Goal: Information Seeking & Learning: Learn about a topic

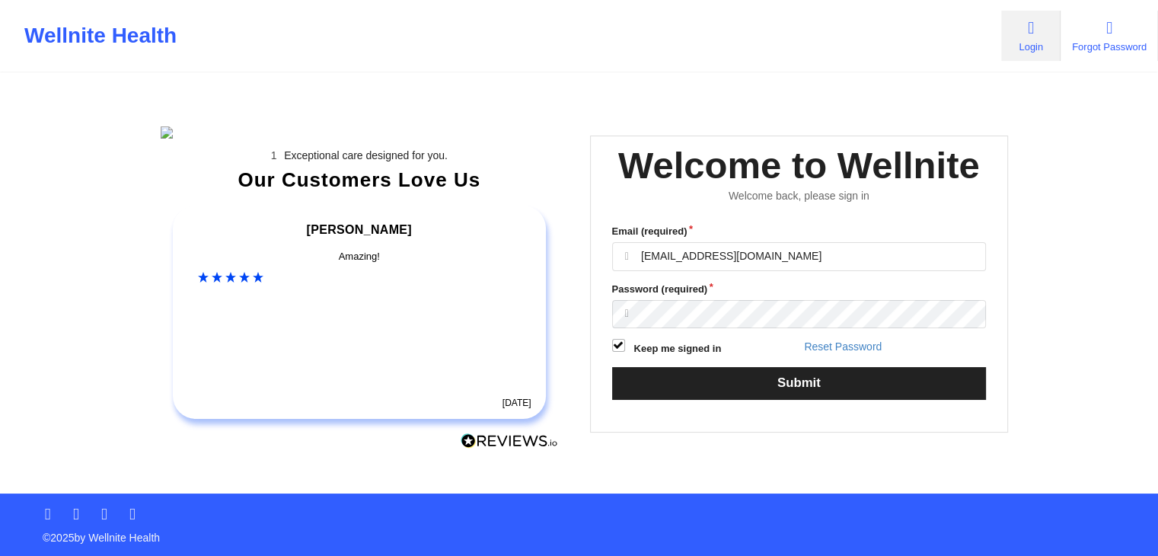
click at [721, 71] on div "Wellnite Health Login Forgot Password" at bounding box center [579, 36] width 1158 height 72
click at [697, 398] on div "Exceptional care designed for you. Our Customers Love Us Alexandra C Amazing! 6…" at bounding box center [579, 247] width 880 height 494
click at [691, 406] on div "Exceptional care designed for you. Our Customers Love Us Alexandra C Amazing! 6…" at bounding box center [579, 247] width 880 height 494
click at [746, 242] on input "[EMAIL_ADDRESS][DOMAIN_NAME]" at bounding box center [799, 256] width 375 height 29
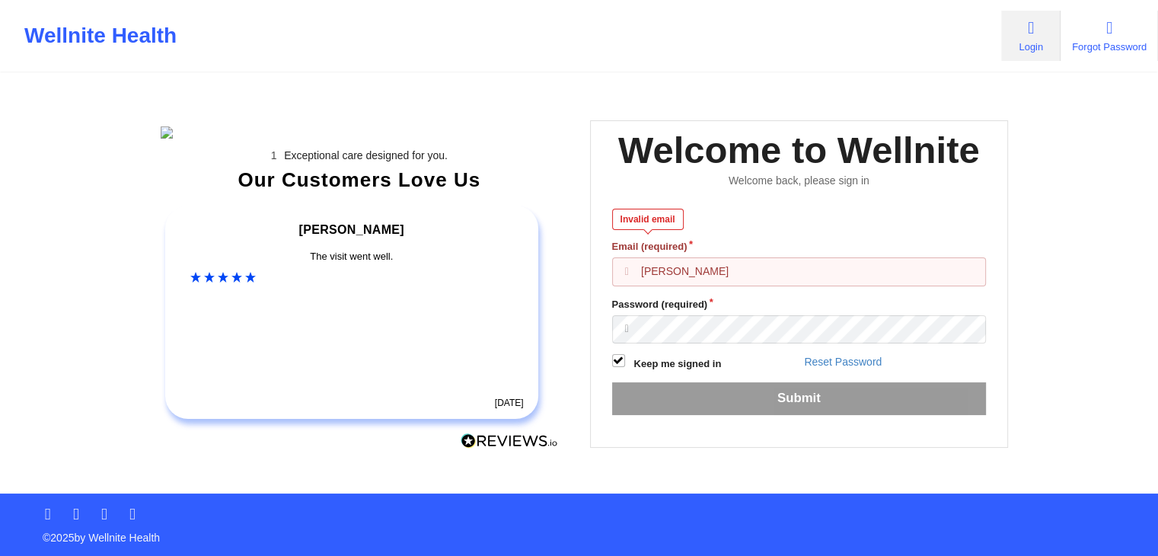
type input "[EMAIL_ADDRESS][DOMAIN_NAME]"
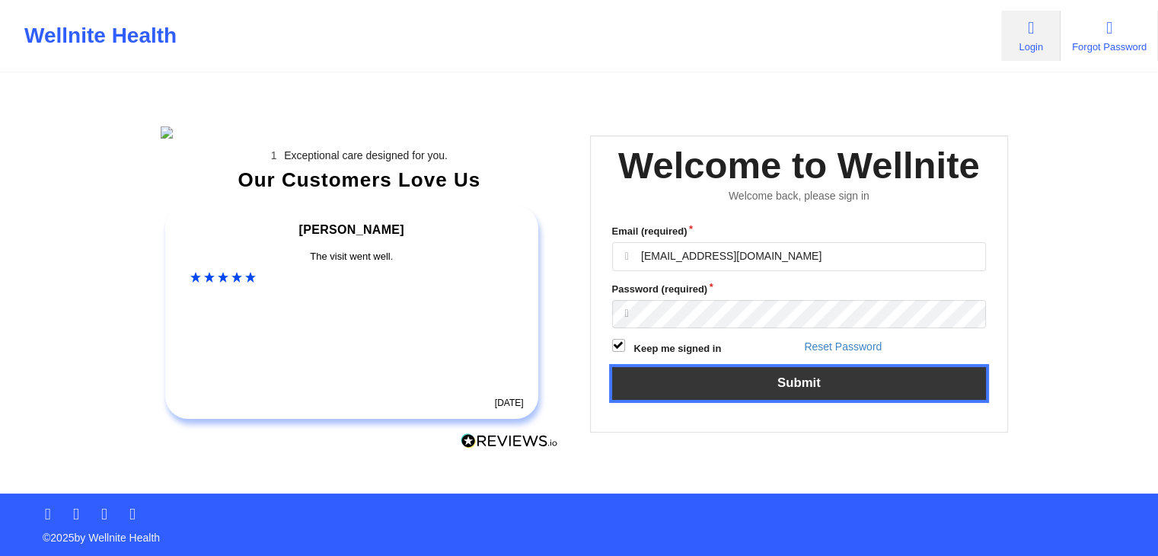
click at [736, 367] on button "Submit" at bounding box center [799, 383] width 375 height 33
click at [719, 367] on button "Submit" at bounding box center [799, 383] width 375 height 33
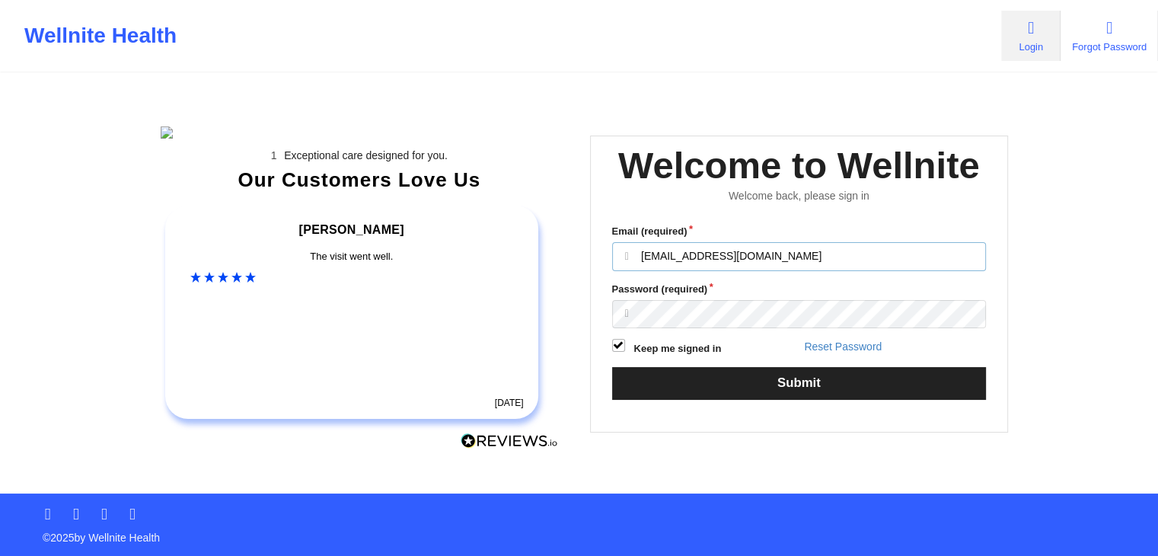
click at [858, 242] on input "anabelle_gerhold85@example.com" at bounding box center [799, 256] width 375 height 29
click at [786, 271] on input "cmstest@wellnite.com" at bounding box center [799, 256] width 375 height 29
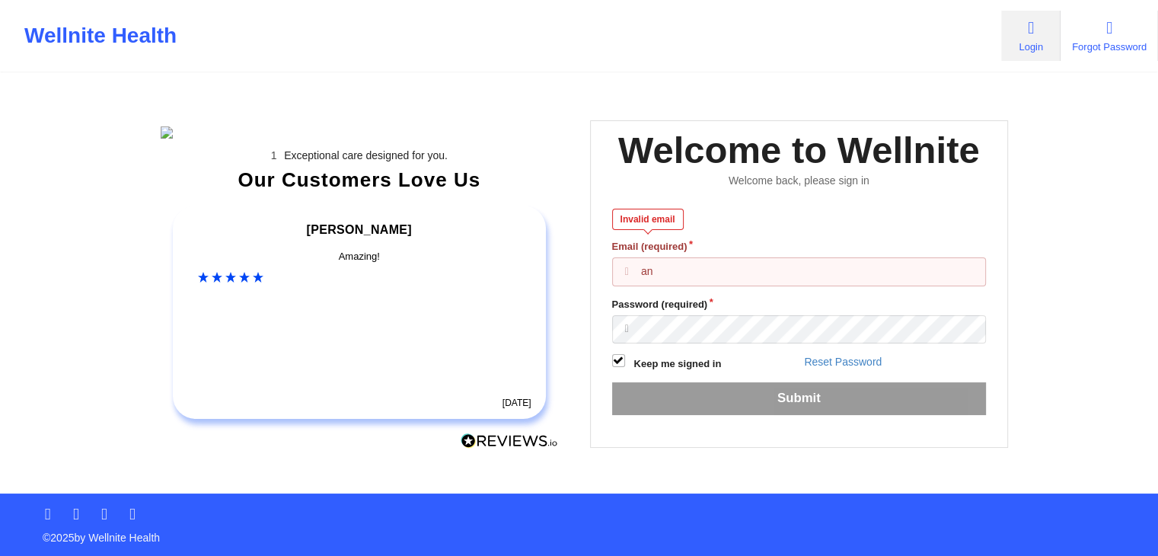
type input "anabelle_gerhold85@example.com"
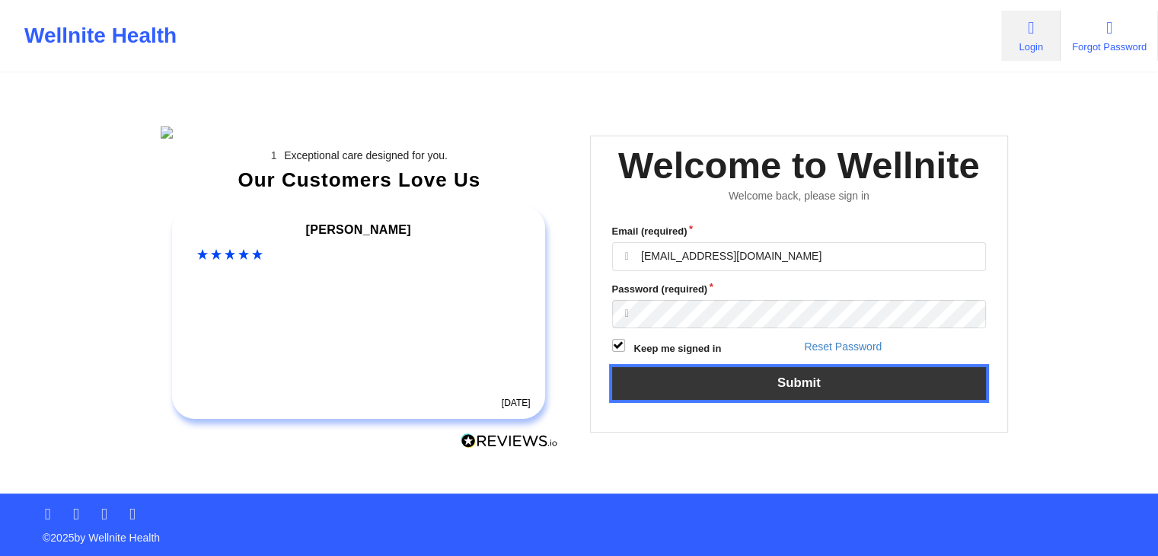
click at [804, 400] on button "Submit" at bounding box center [799, 383] width 375 height 33
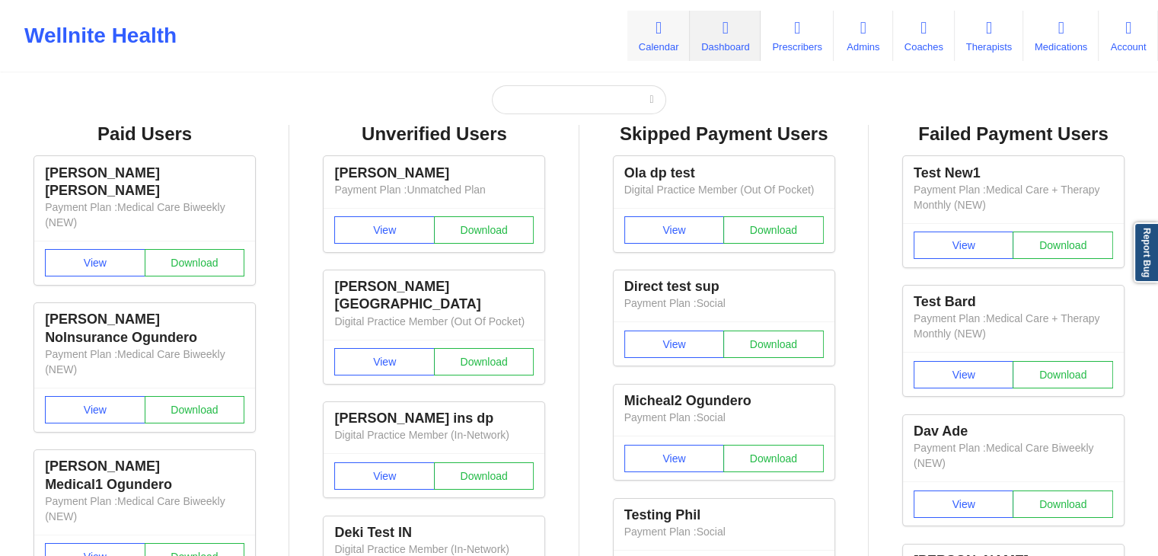
click at [650, 42] on link "Calendar" at bounding box center [659, 36] width 62 height 50
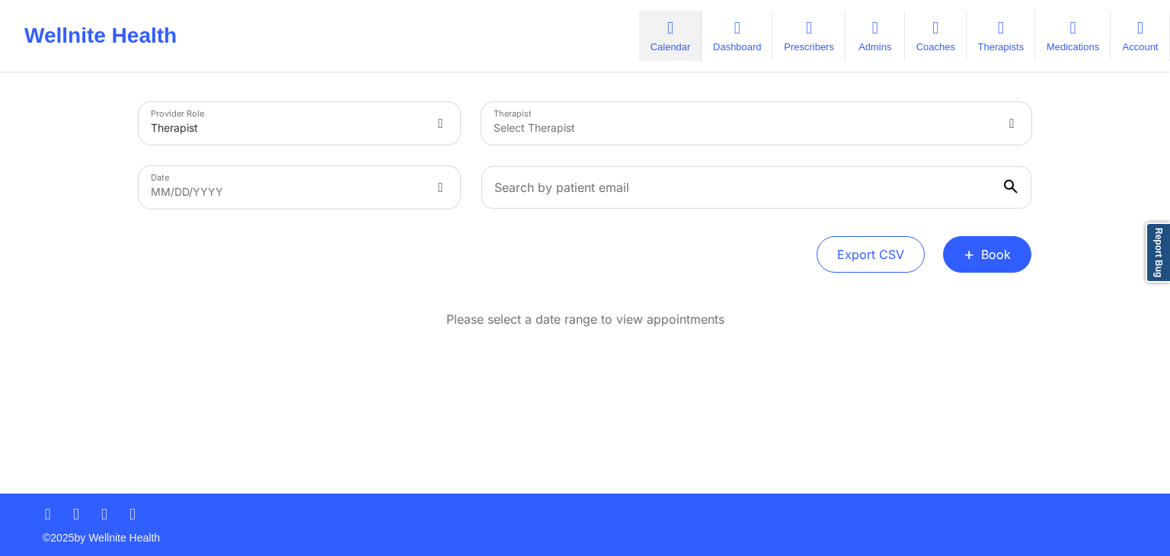
click at [577, 56] on div "Wellnite Health Calendar Dashboard Prescribers Admins Coaches Therapists Medica…" at bounding box center [585, 35] width 1170 height 61
click at [593, 240] on div "Export CSV + Book" at bounding box center [585, 254] width 893 height 37
select select "2025-8"
select select "2025-9"
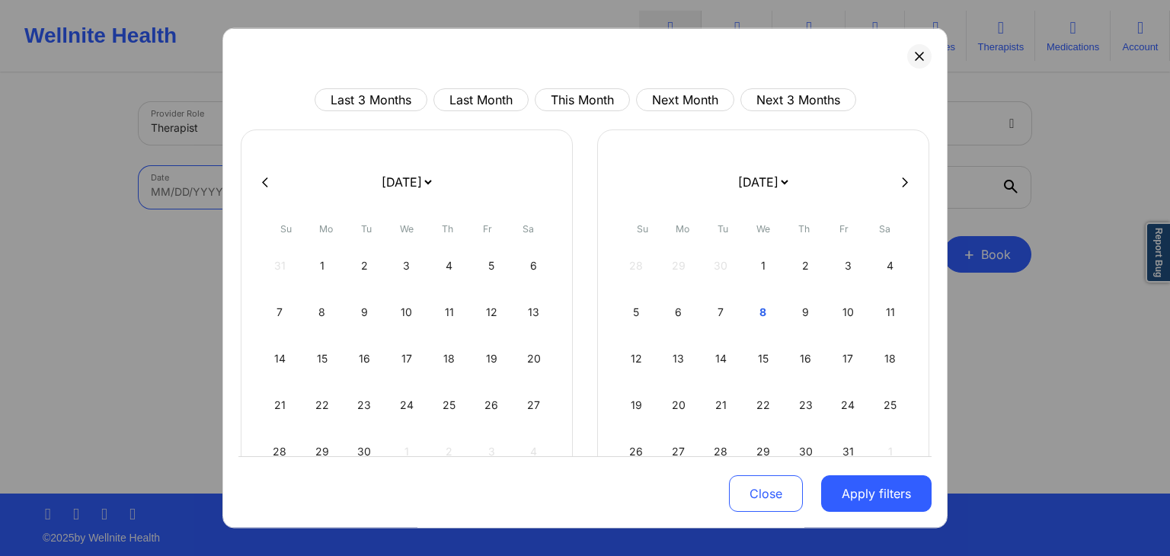
click at [363, 190] on body "Wellnite Health Calendar Dashboard Prescribers Admins Coaches Therapists Medica…" at bounding box center [585, 278] width 1170 height 556
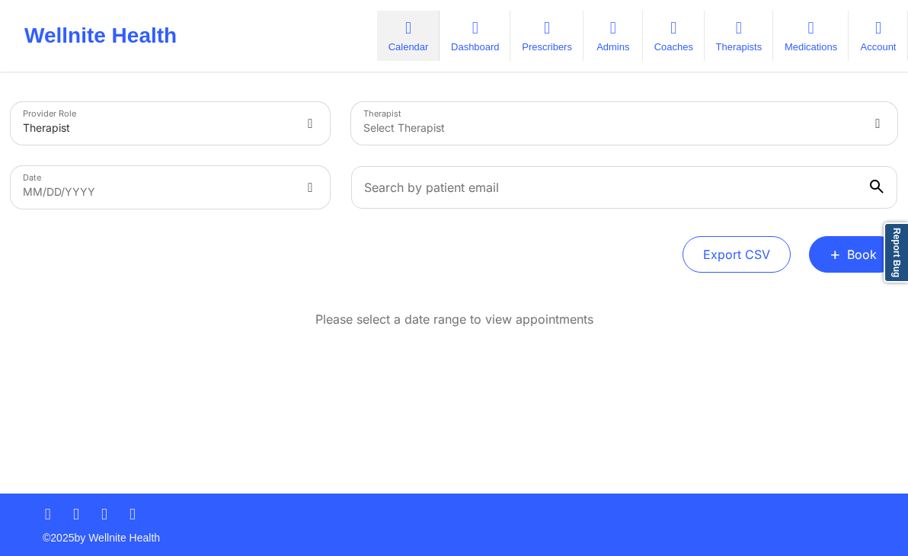
click at [428, 321] on p "Please select a date range to view appointments" at bounding box center [454, 320] width 278 height 18
select select "2025-8"
select select "2025-9"
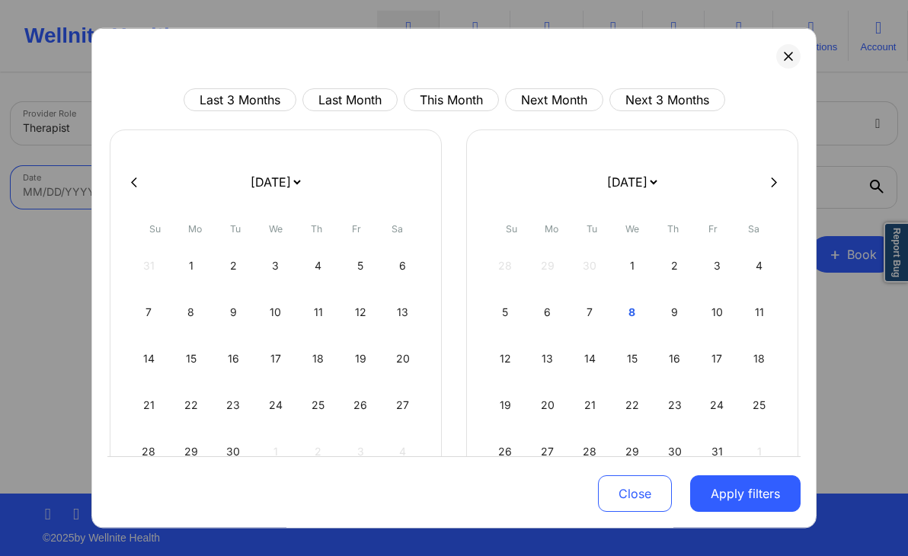
click at [132, 195] on body "Wellnite Health Calendar Dashboard Prescribers Admins Coaches Therapists Medica…" at bounding box center [454, 278] width 908 height 556
click at [434, 102] on button "This Month" at bounding box center [451, 99] width 95 height 23
select select "2025-9"
select select "2025-10"
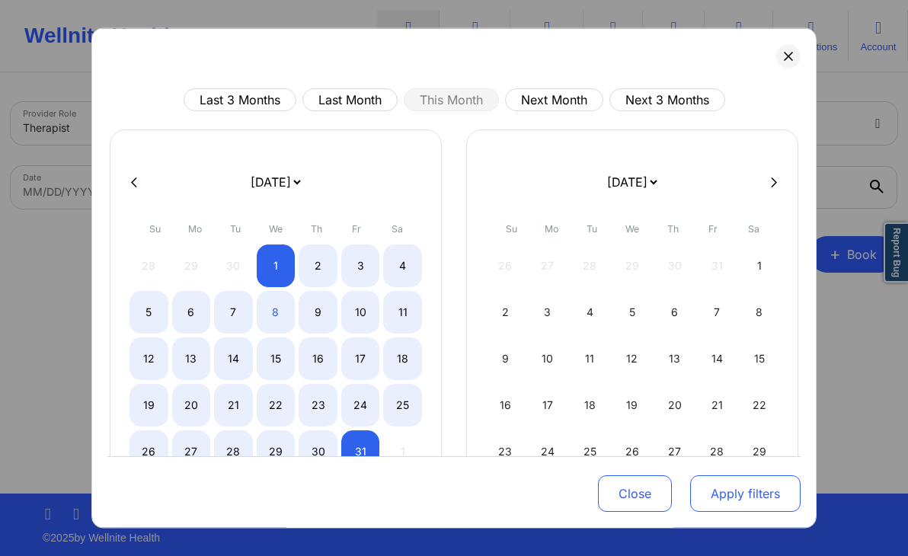
click at [725, 483] on button "Apply filters" at bounding box center [745, 494] width 110 height 37
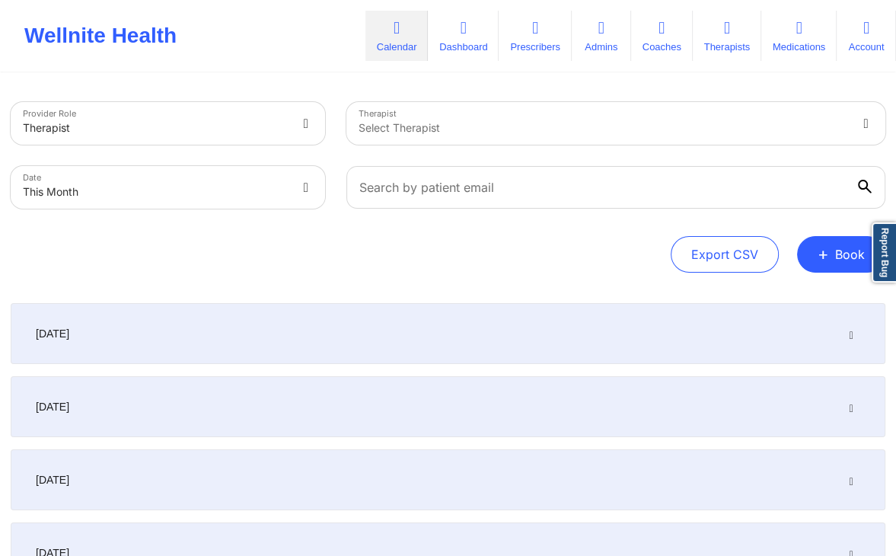
click at [506, 219] on div "Provider Role Therapist Therapist Select Therapist Date This Month Export CSV +…" at bounding box center [448, 187] width 875 height 171
click at [625, 315] on div "October 1, 2025" at bounding box center [448, 333] width 875 height 61
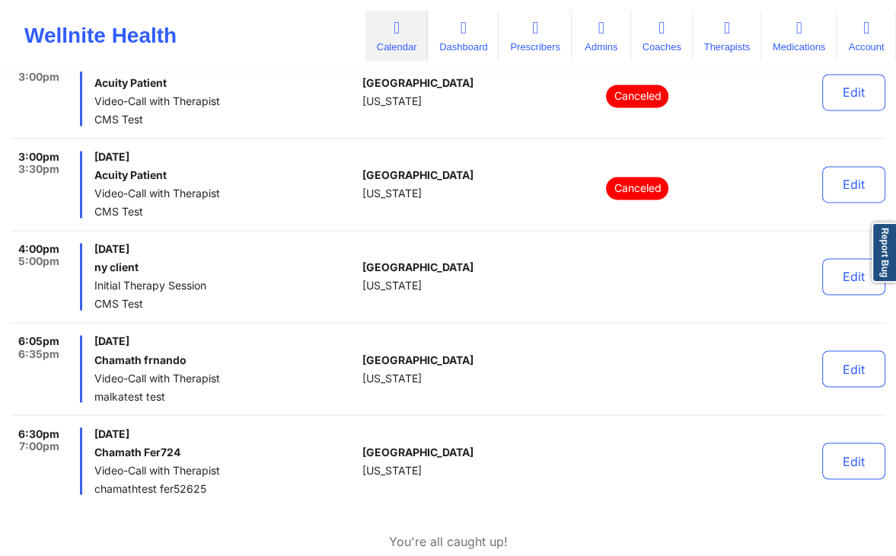
scroll to position [1915, 0]
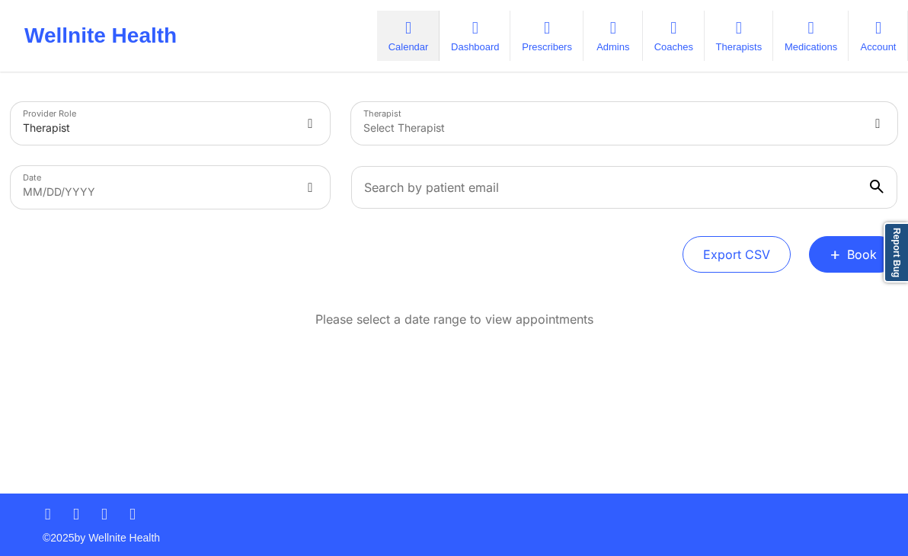
select select "2025-8"
select select "2025-9"
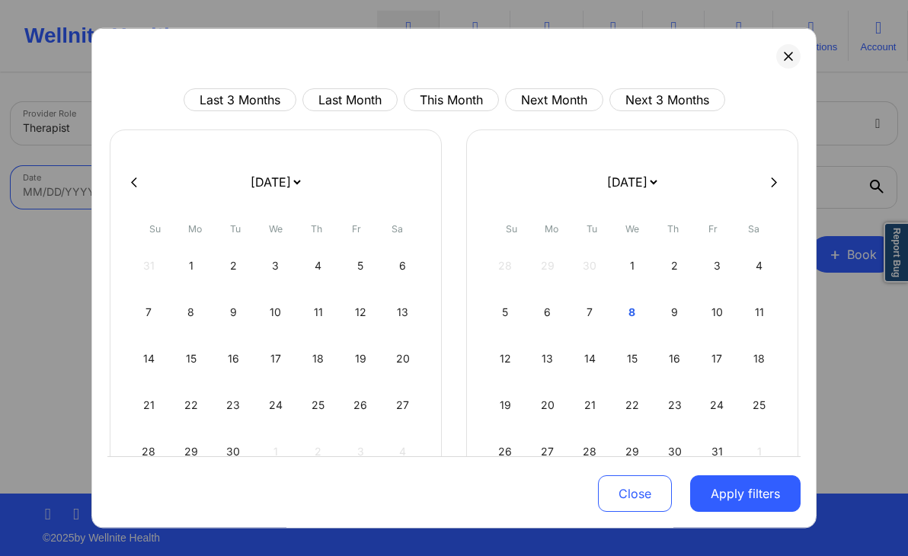
click at [266, 193] on body "Wellnite Health Calendar Dashboard Prescribers Admins Coaches Therapists Medica…" at bounding box center [454, 278] width 908 height 556
click at [365, 104] on button "Last Month" at bounding box center [349, 99] width 95 height 23
select select "2025-8"
select select "2025-9"
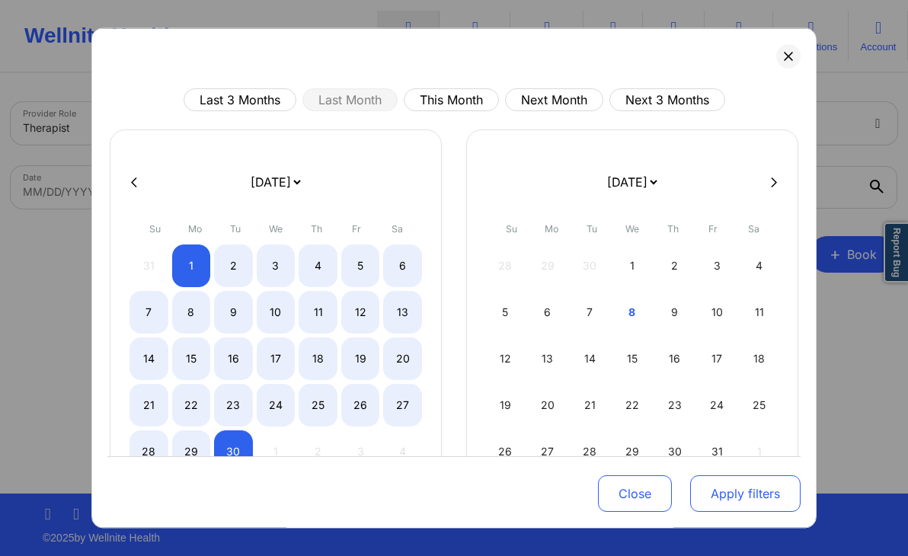
click at [712, 500] on button "Apply filters" at bounding box center [745, 494] width 110 height 37
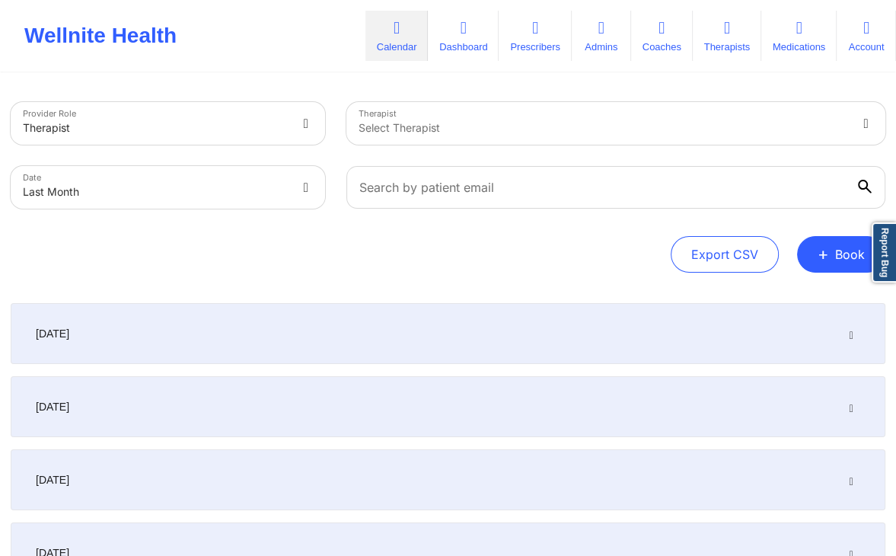
click at [730, 333] on div "[DATE]" at bounding box center [448, 333] width 875 height 61
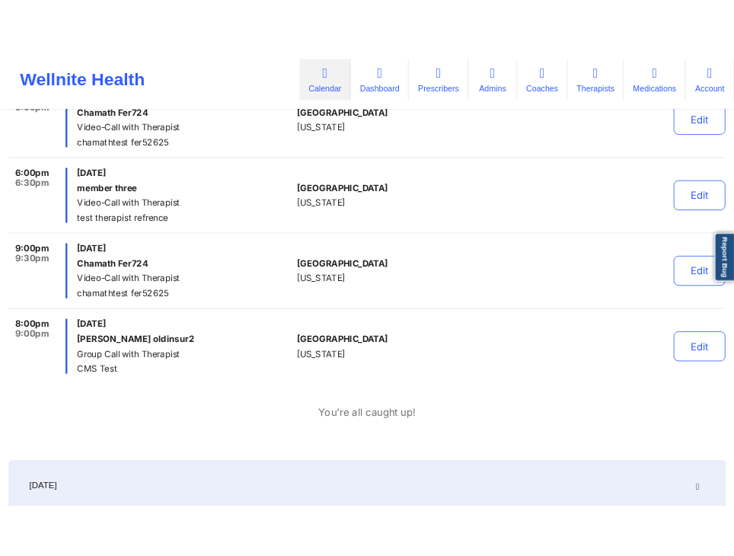
scroll to position [4061, 0]
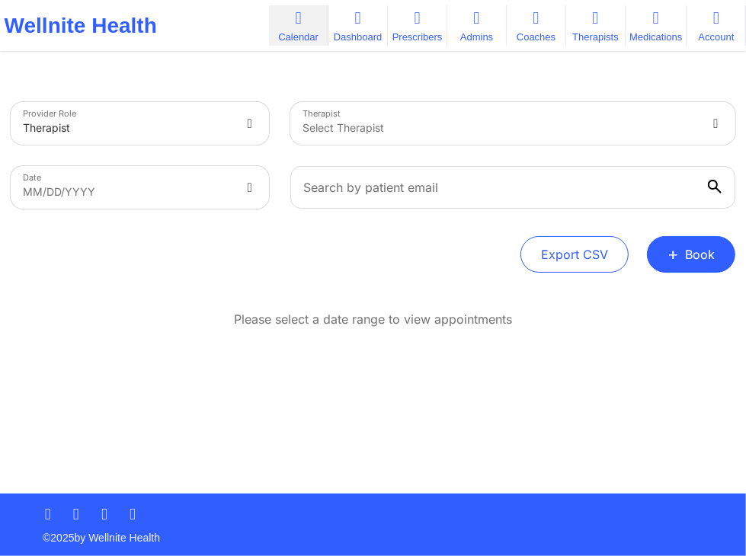
click at [228, 179] on body "Wellnite Health Calendar Dashboard Prescribers Admins Coaches Therapists Medica…" at bounding box center [373, 278] width 746 height 556
select select "2025-8"
select select "2025-9"
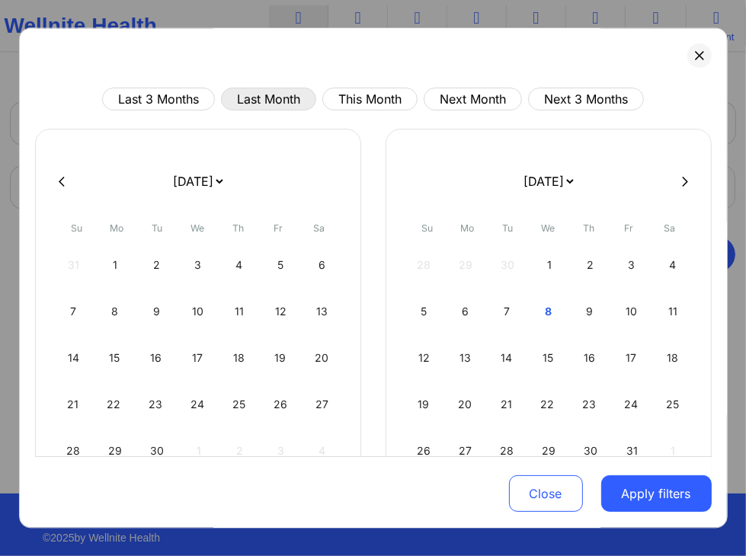
click at [264, 100] on button "Last Month" at bounding box center [268, 99] width 95 height 23
select select "2025-8"
select select "2025-9"
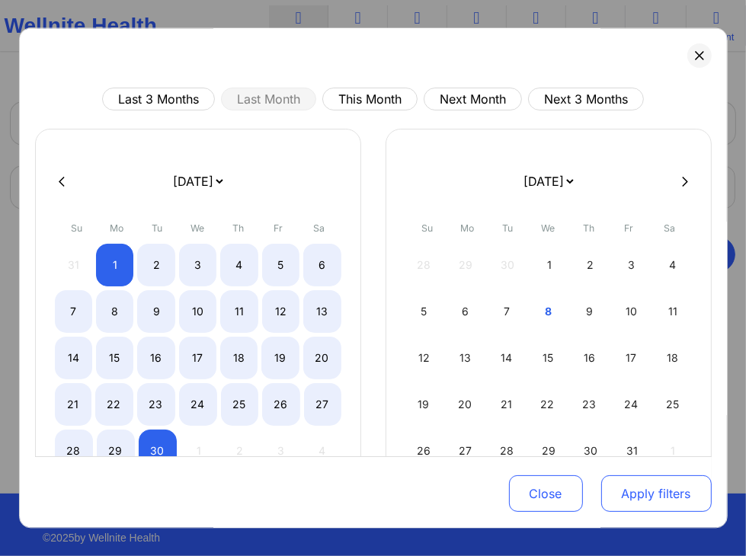
click at [632, 509] on button "Apply filters" at bounding box center [656, 494] width 110 height 37
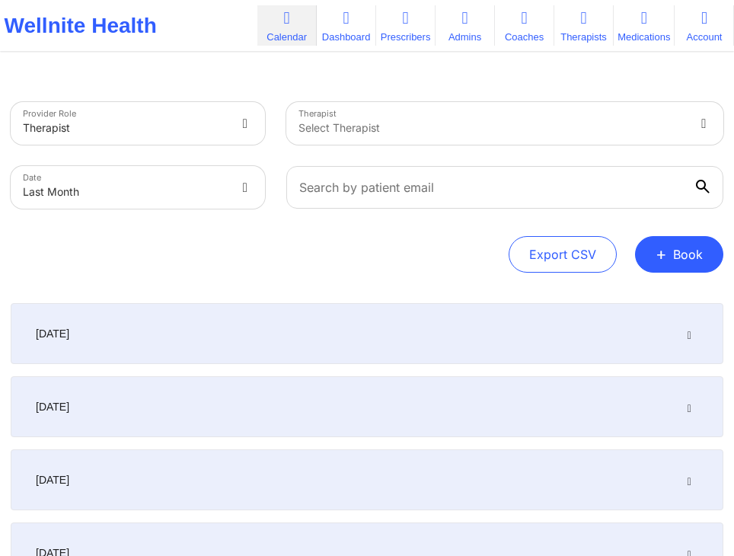
click at [535, 331] on div "September 1, 2025" at bounding box center [367, 333] width 713 height 61
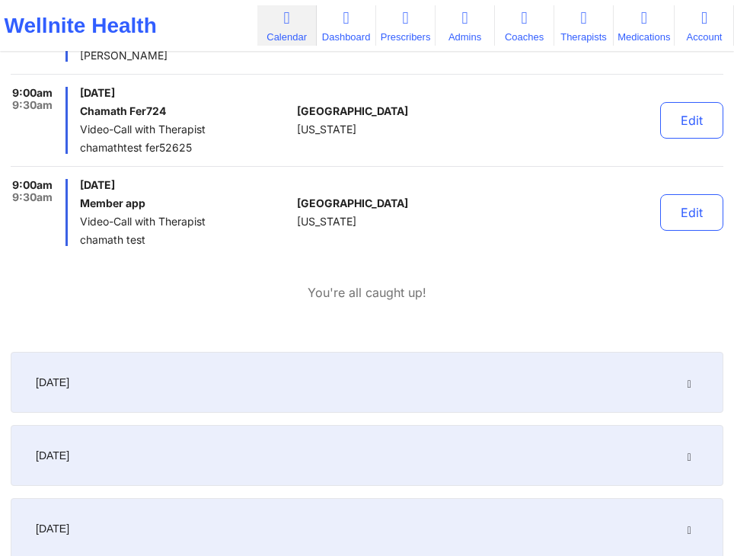
scroll to position [829, 0]
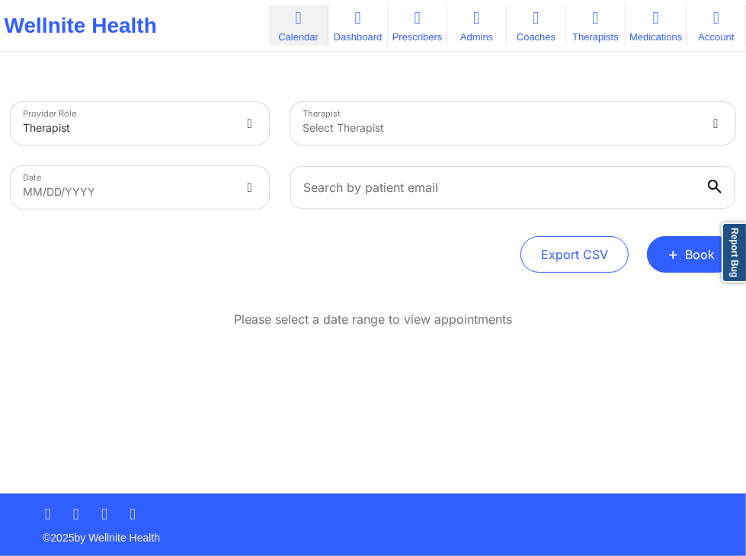
select select "2025-8"
select select "2025-9"
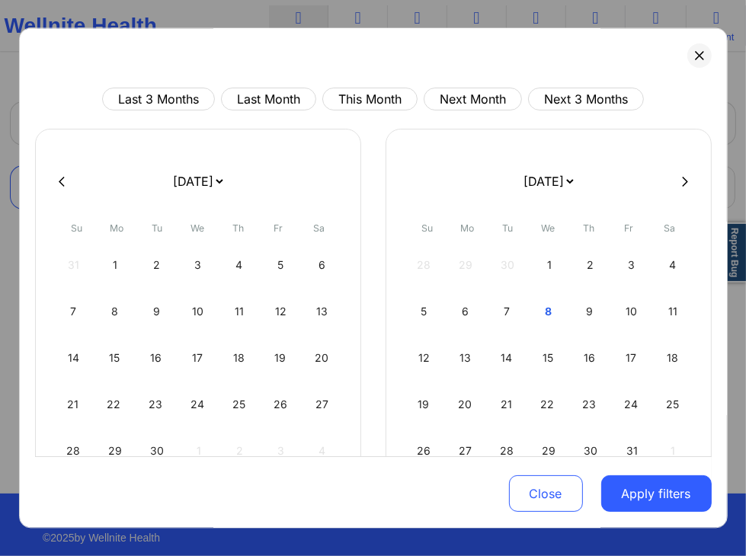
click at [214, 199] on body "Wellnite Health Calendar Dashboard Prescribers Admins Coaches Therapists Medica…" at bounding box center [373, 278] width 746 height 556
click at [302, 94] on button "Last Month" at bounding box center [268, 99] width 95 height 23
select select "2025-8"
select select "2025-9"
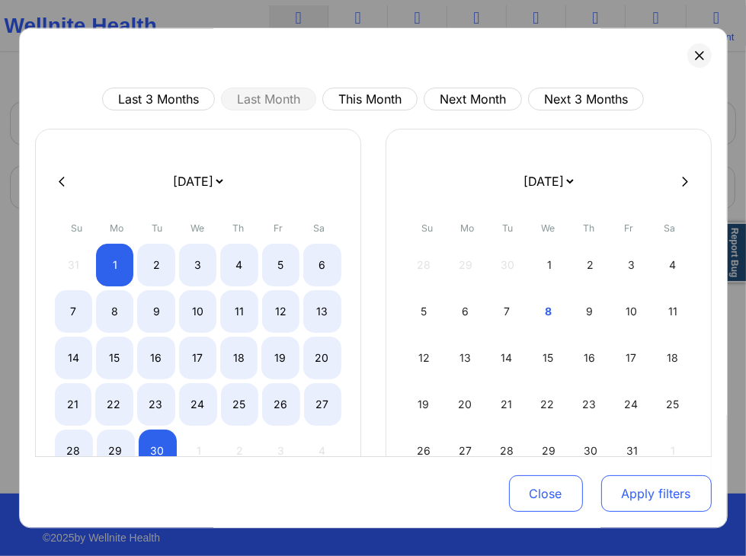
click at [632, 479] on button "Apply filters" at bounding box center [656, 494] width 110 height 37
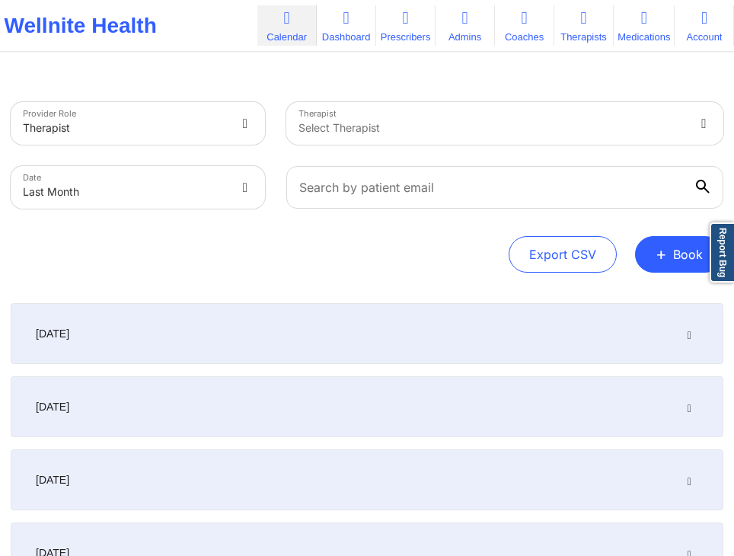
click at [463, 349] on div "[DATE]" at bounding box center [367, 333] width 713 height 61
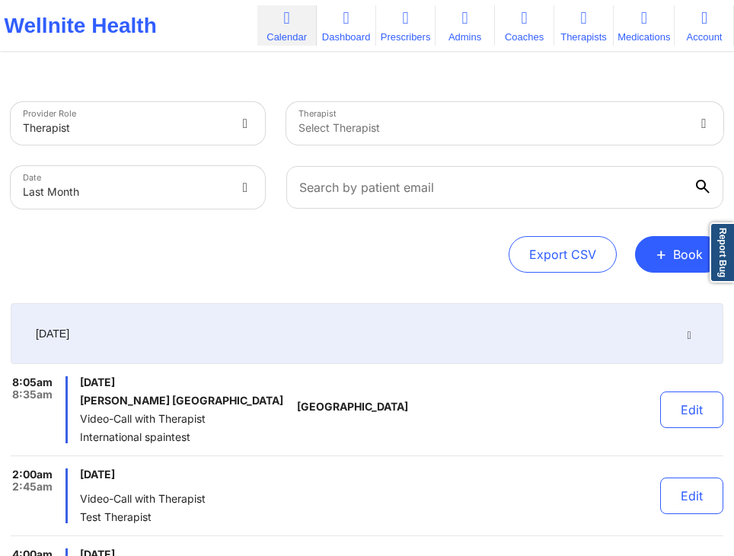
click at [458, 241] on div "Export CSV + Book" at bounding box center [367, 254] width 713 height 37
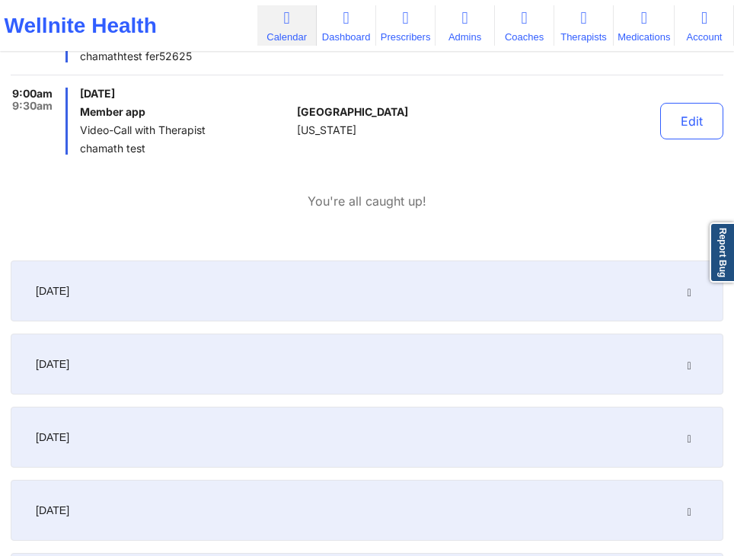
scroll to position [938, 0]
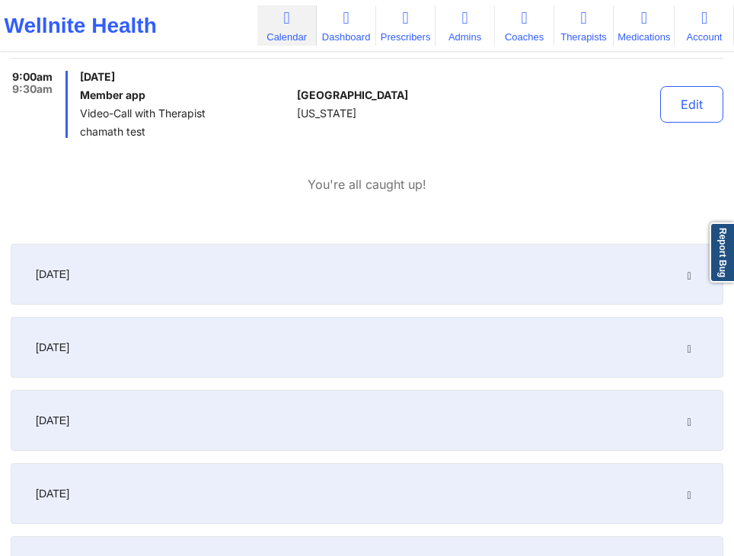
click at [539, 278] on div "[DATE]" at bounding box center [367, 274] width 713 height 61
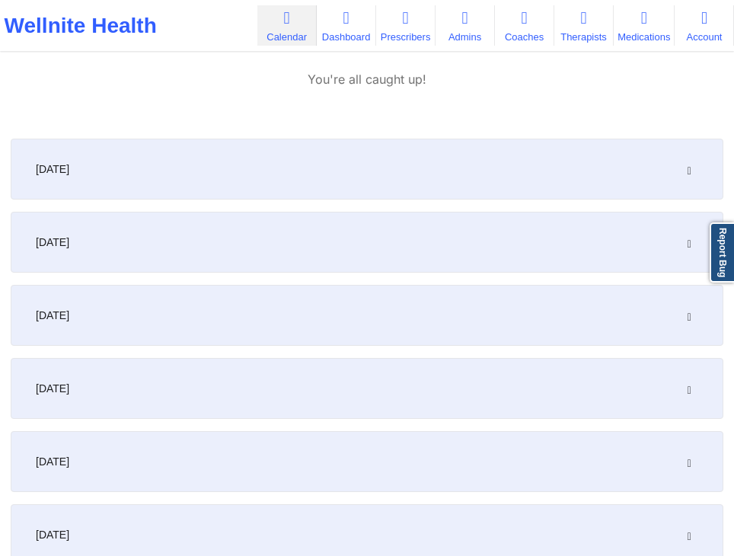
scroll to position [1480, 0]
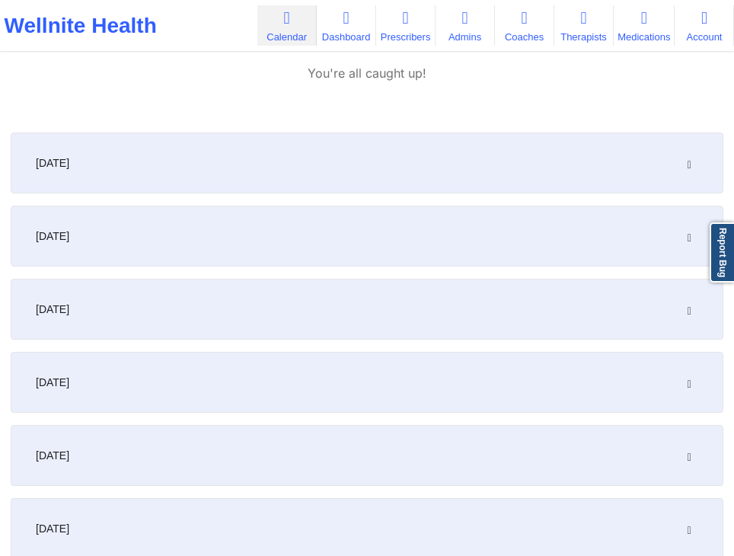
click at [506, 159] on div "[DATE]" at bounding box center [367, 163] width 713 height 61
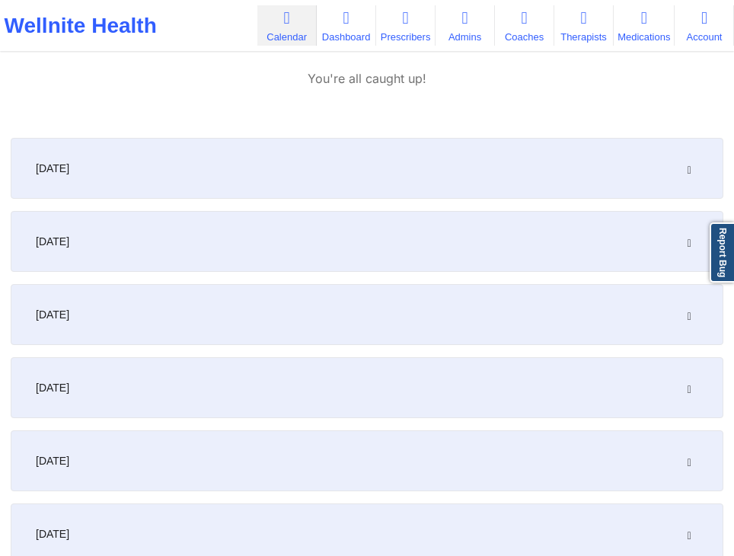
scroll to position [1915, 0]
click at [554, 134] on div "[DATE]" at bounding box center [367, 164] width 713 height 61
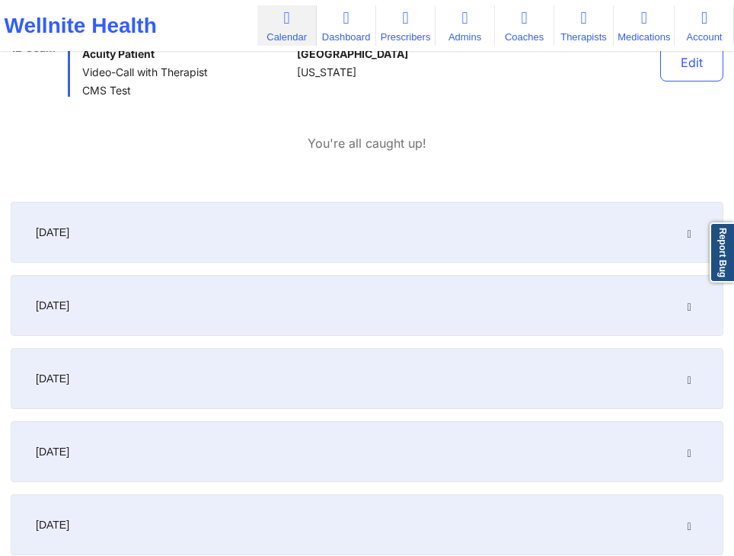
scroll to position [2095, 0]
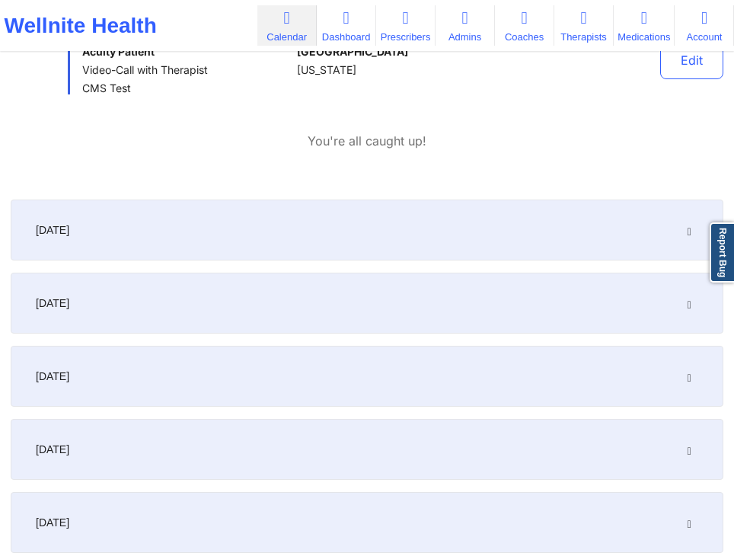
click at [488, 200] on div "[DATE]" at bounding box center [367, 230] width 713 height 61
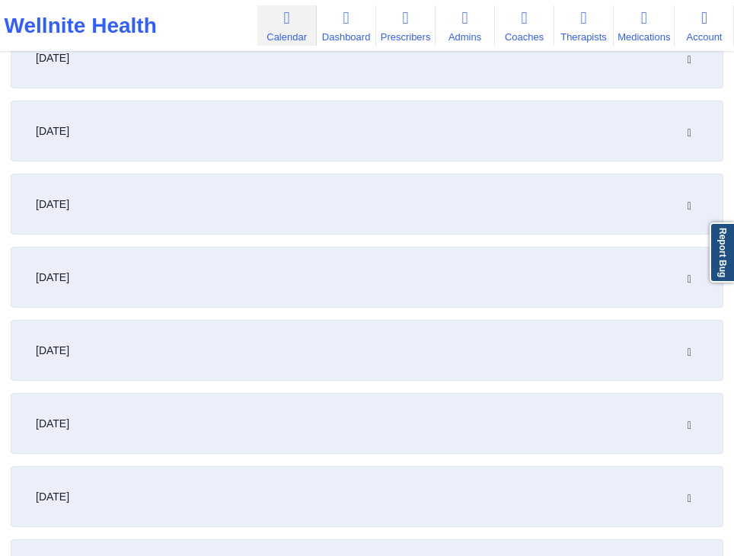
scroll to position [2736, 0]
click at [481, 126] on div "[DATE]" at bounding box center [367, 134] width 713 height 61
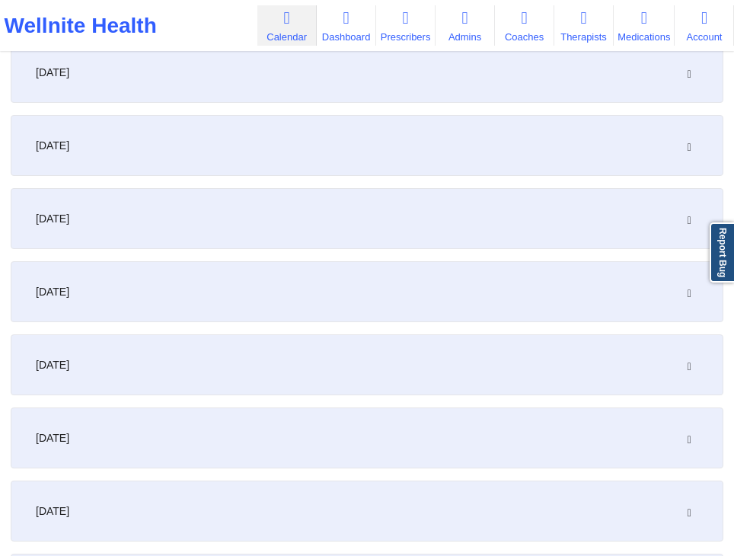
scroll to position [3409, 0]
click at [462, 78] on div "[DATE]" at bounding box center [367, 75] width 713 height 61
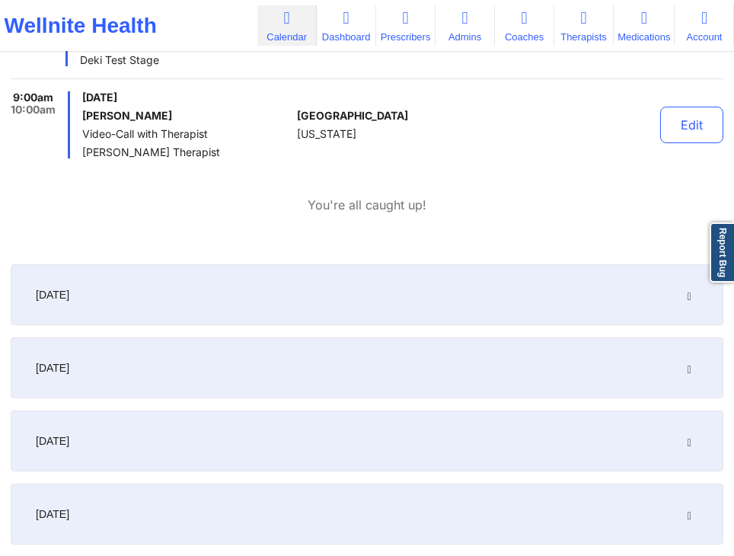
scroll to position [3899, 0]
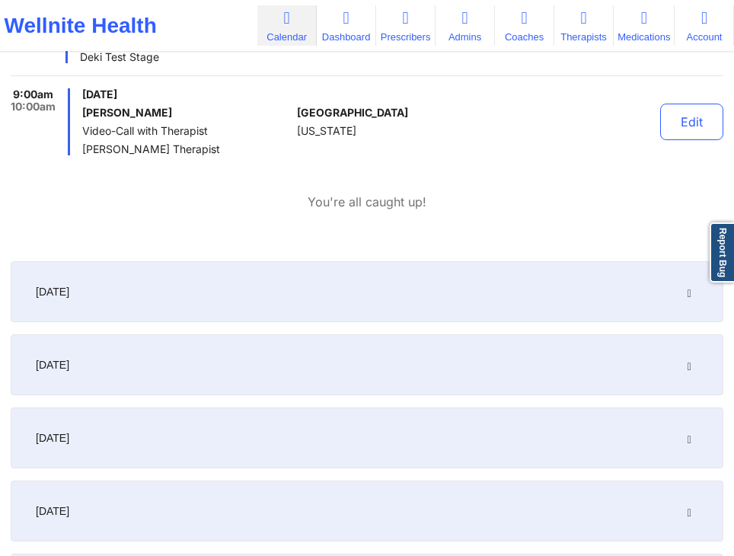
click at [451, 288] on div "[DATE]" at bounding box center [367, 291] width 713 height 61
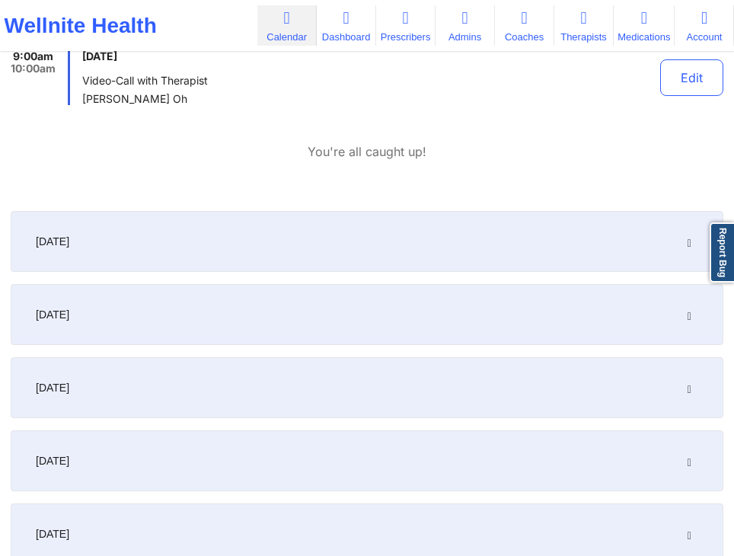
scroll to position [4834, 0]
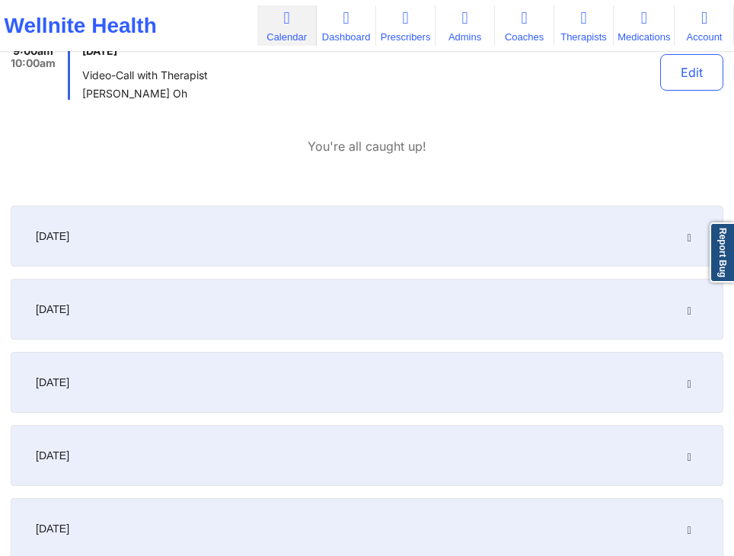
click at [474, 229] on div "[DATE]" at bounding box center [367, 236] width 713 height 61
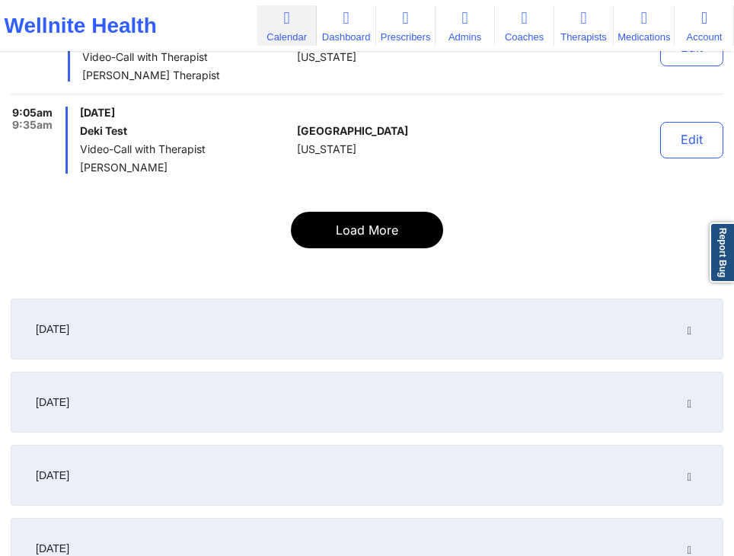
scroll to position [5836, 0]
click at [359, 232] on button "Load More" at bounding box center [367, 229] width 152 height 37
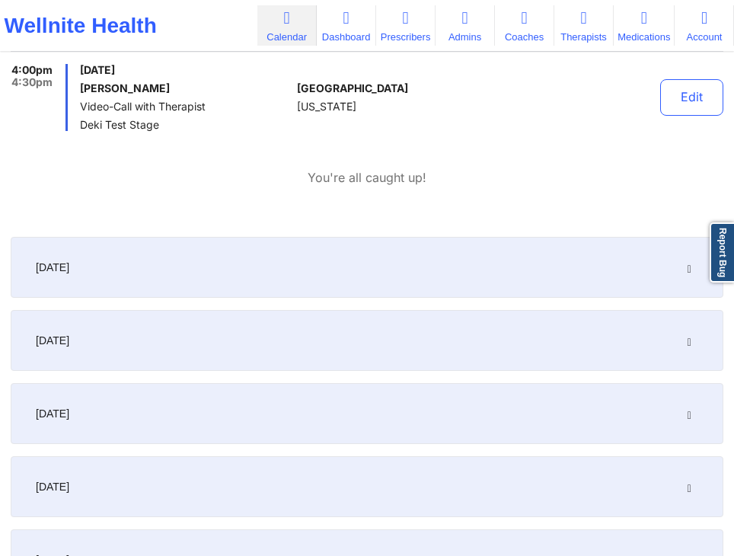
scroll to position [6442, 0]
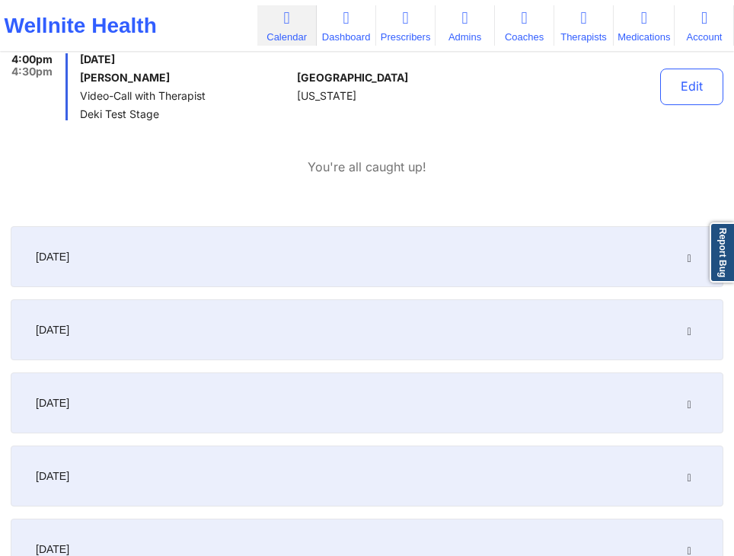
click at [419, 253] on div "[DATE]" at bounding box center [367, 256] width 713 height 61
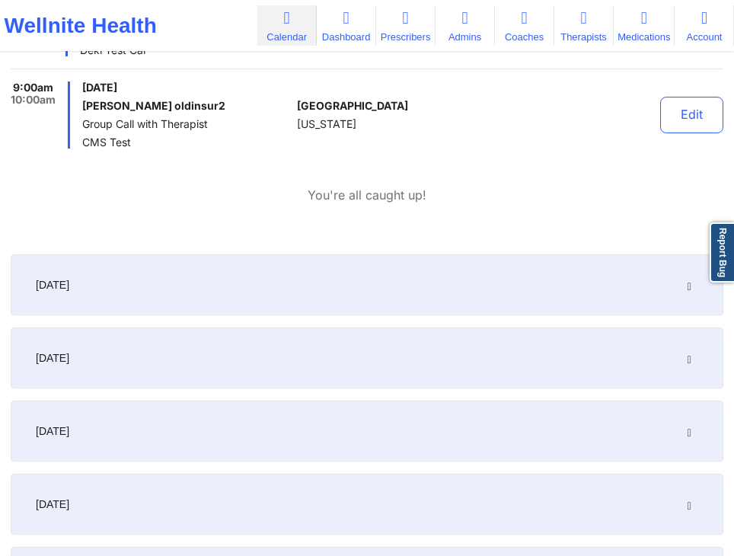
scroll to position [7331, 0]
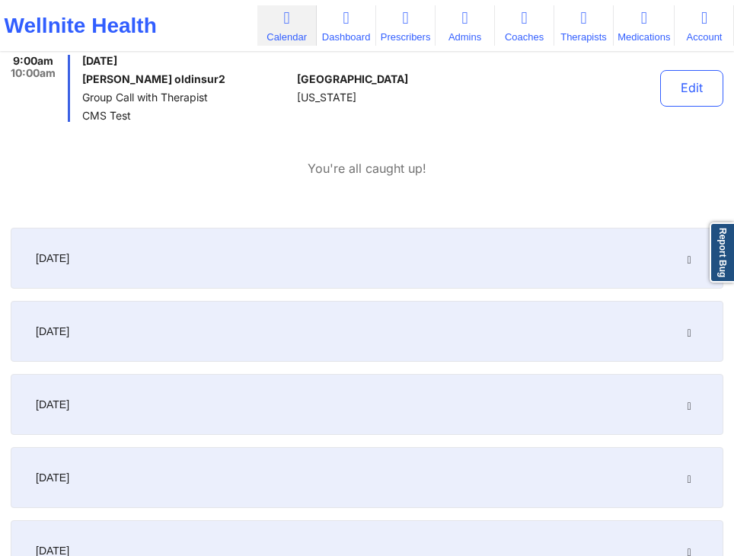
click at [532, 245] on div "[DATE]" at bounding box center [367, 258] width 713 height 61
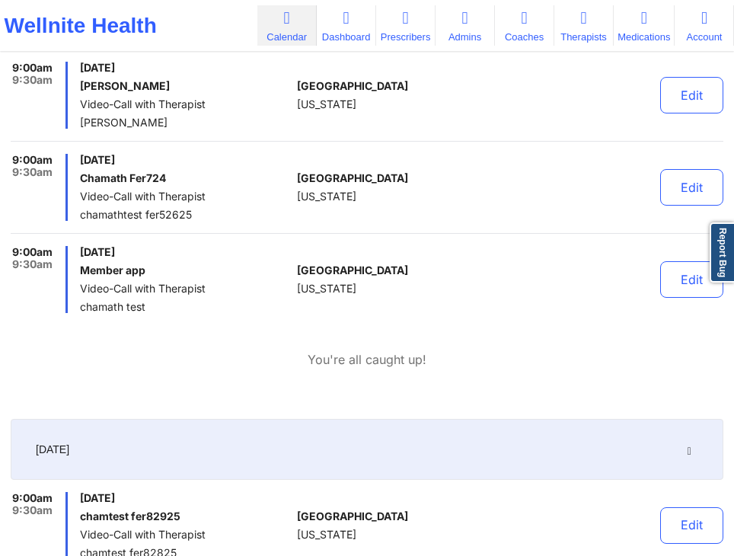
scroll to position [762, 0]
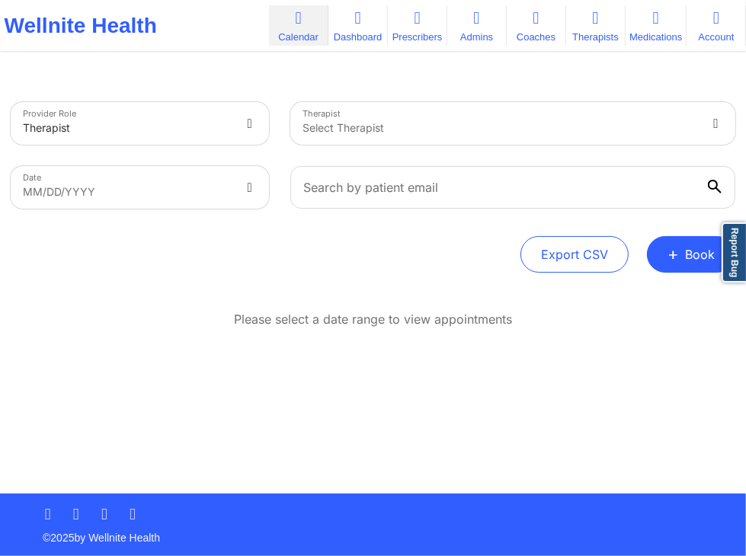
click at [411, 245] on div "Export CSV + Book" at bounding box center [373, 254] width 724 height 37
click at [235, 188] on body "Wellnite Health Calendar Dashboard Prescribers Admins Coaches Therapists Medica…" at bounding box center [373, 278] width 746 height 556
select select "2025-8"
select select "2025-9"
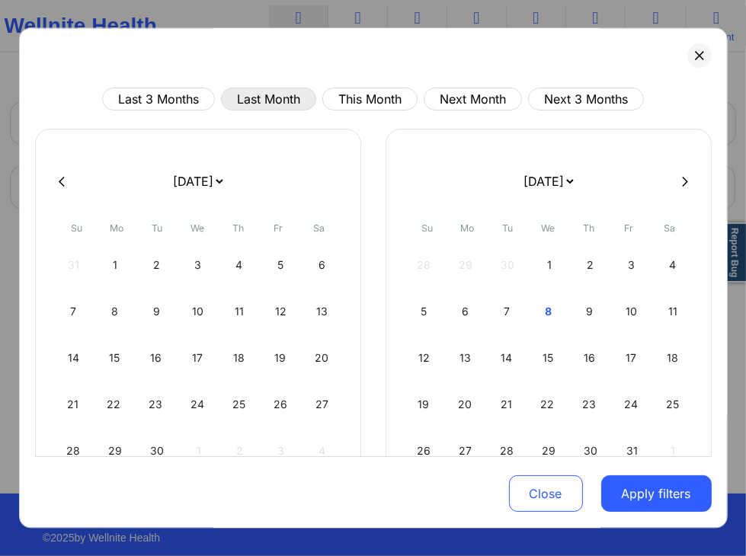
click at [258, 107] on button "Last Month" at bounding box center [268, 99] width 95 height 23
select select "2025-8"
select select "2025-9"
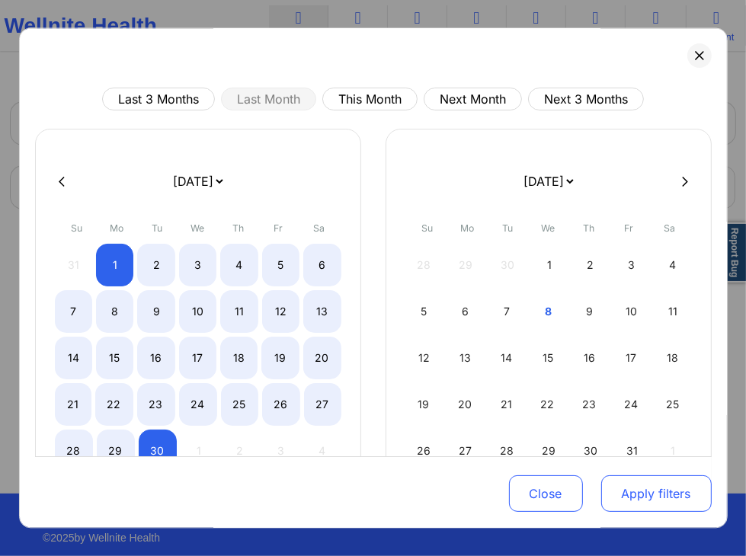
click at [679, 500] on button "Apply filters" at bounding box center [656, 494] width 110 height 37
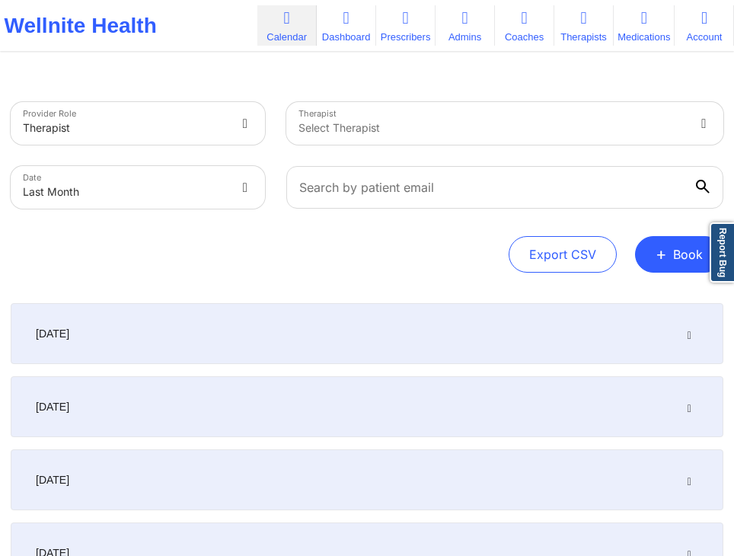
click at [462, 310] on div "[DATE]" at bounding box center [367, 333] width 713 height 61
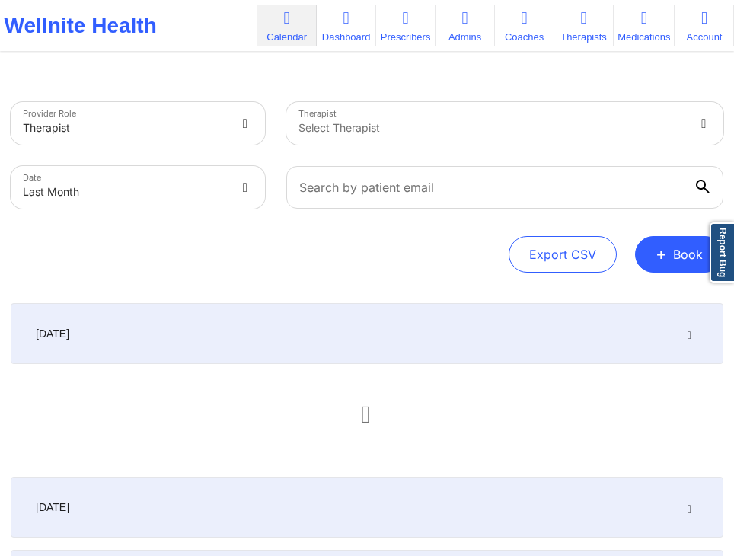
click at [372, 240] on div "Export CSV + Book" at bounding box center [367, 254] width 713 height 37
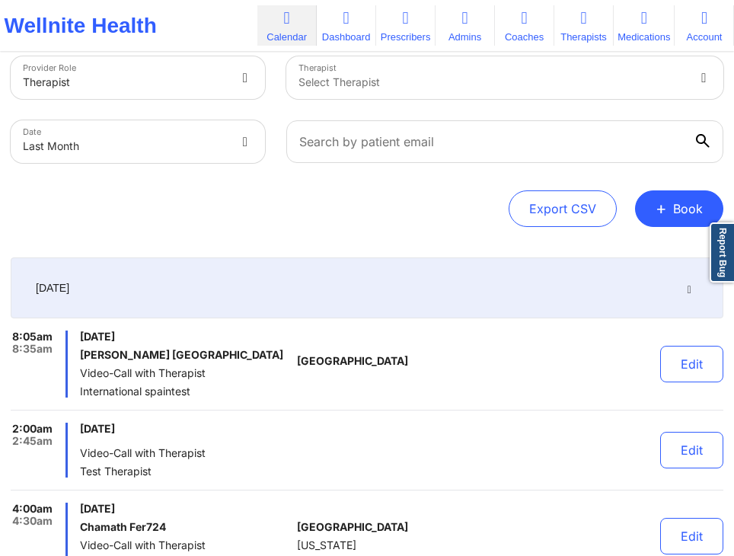
scroll to position [42, 0]
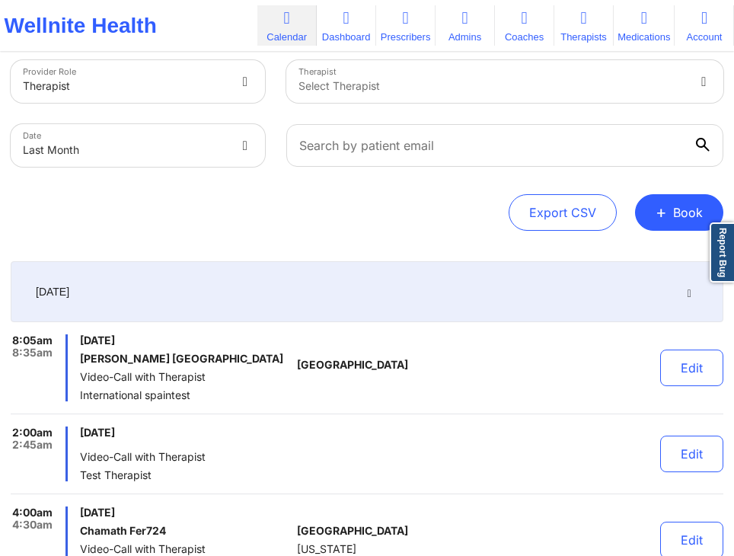
click at [449, 204] on div "Export CSV + Book" at bounding box center [367, 212] width 713 height 37
